Goal: Task Accomplishment & Management: Use online tool/utility

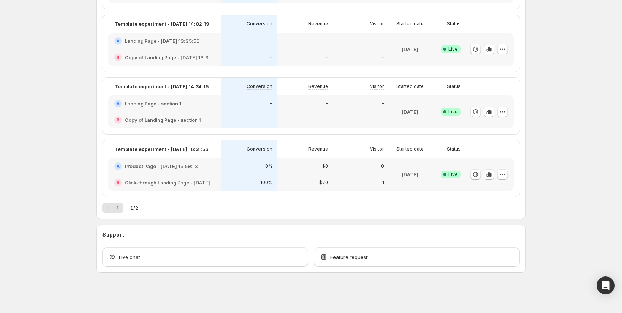
scroll to position [143, 0]
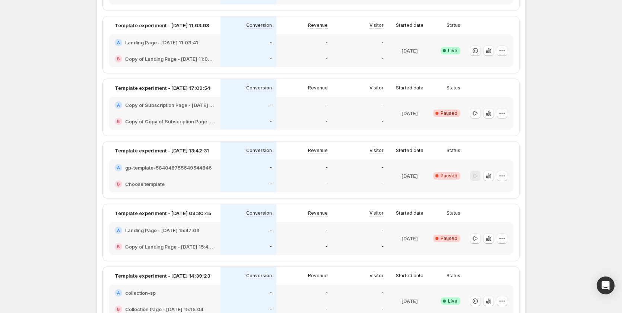
scroll to position [858, 0]
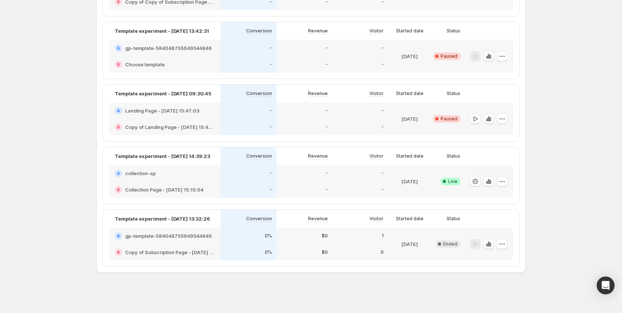
click at [213, 240] on div "A gp-template-584048755649544846" at bounding box center [165, 235] width 112 height 16
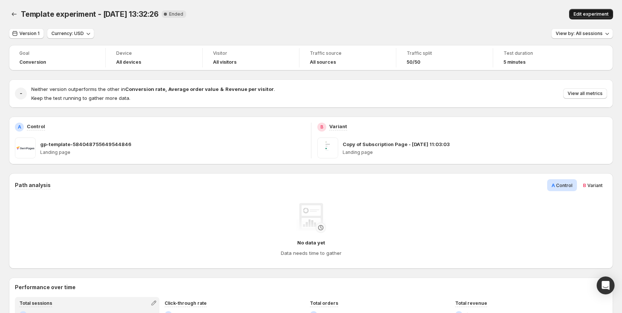
click at [586, 12] on span "Edit experiment" at bounding box center [590, 14] width 35 height 6
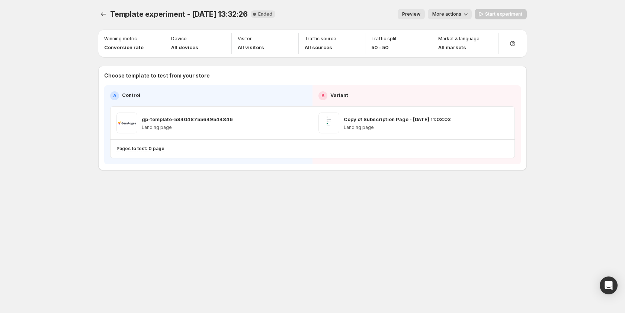
click at [305, 122] on div "gp-template-584048755649544846 Landing page" at bounding box center [212, 122] width 190 height 21
click at [303, 122] on div "gp-template-584048755649544846 Landing page" at bounding box center [212, 122] width 190 height 21
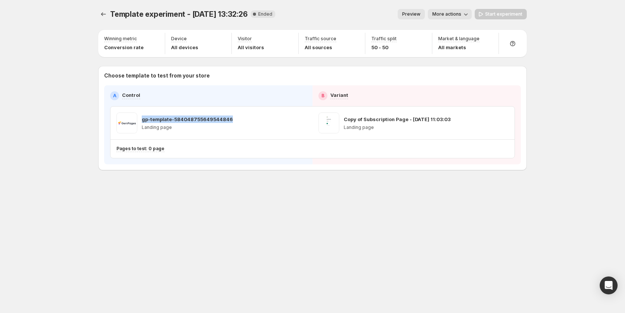
click at [302, 123] on div "gp-template-584048755649544846 Landing page" at bounding box center [212, 122] width 190 height 21
click at [300, 125] on div "gp-template-584048755649544846 Landing page" at bounding box center [212, 122] width 190 height 21
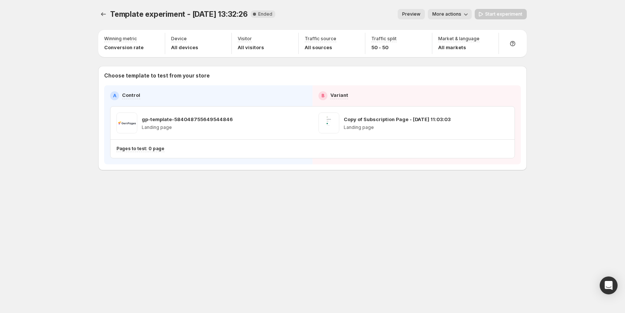
click at [503, 125] on div "Copy of Subscription Page - [DATE] 11:03:03 Landing page" at bounding box center [414, 122] width 190 height 21
click at [503, 126] on div "Copy of Subscription Page - [DATE] 11:03:03 Landing page" at bounding box center [414, 122] width 190 height 21
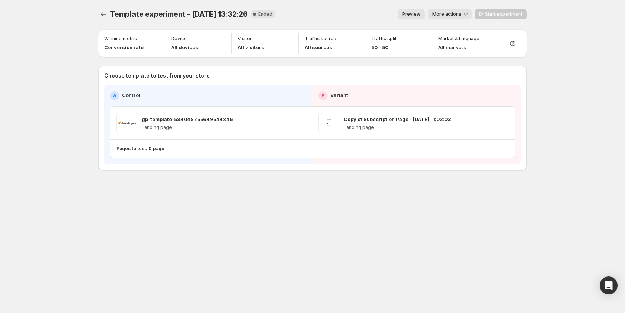
click at [507, 117] on div "Copy of Subscription Page - [DATE] 11:03:03 Landing page" at bounding box center [414, 122] width 190 height 21
click at [295, 119] on div "gp-template-584048755649544846 Landing page" at bounding box center [212, 122] width 190 height 21
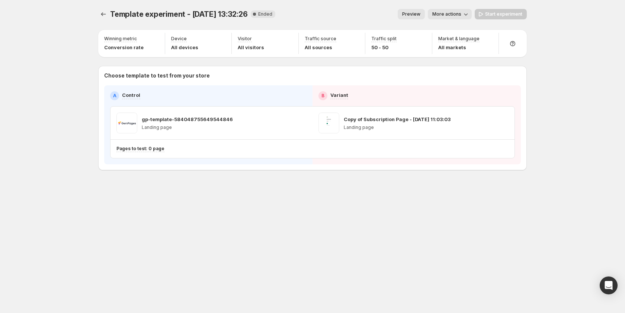
click at [197, 271] on div "Template experiment - Sep 12, 13:32:26. This page is ready Template experiment …" at bounding box center [312, 156] width 447 height 313
drag, startPoint x: 256, startPoint y: 103, endPoint x: 87, endPoint y: 257, distance: 228.0
click at [63, 208] on div "Template experiment - Sep 12, 13:32:26. This page is ready Template experiment …" at bounding box center [312, 156] width 625 height 313
